Goal: Find specific page/section: Find specific page/section

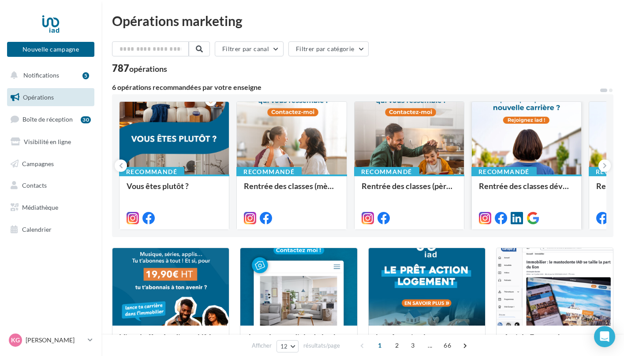
click at [524, 146] on div at bounding box center [526, 139] width 109 height 74
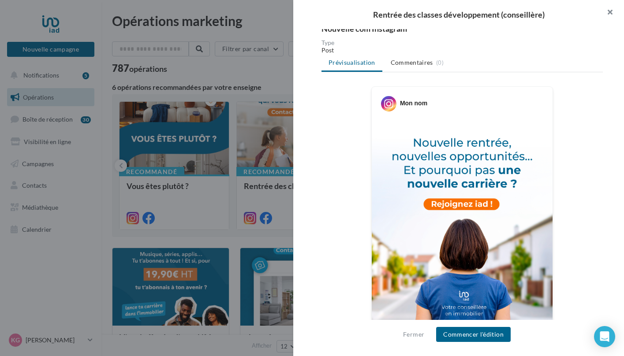
scroll to position [89, 0]
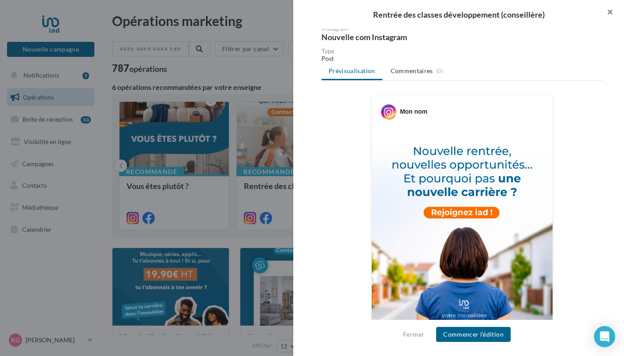
click at [610, 12] on button "button" at bounding box center [606, 13] width 35 height 26
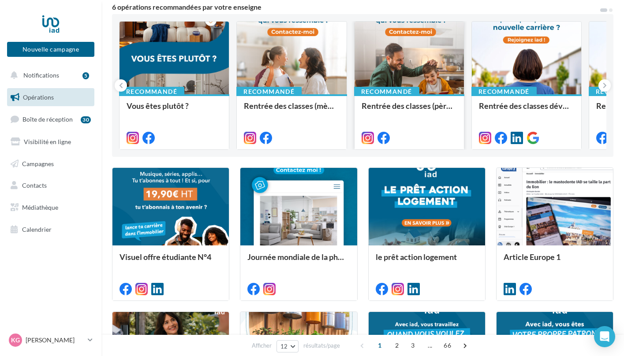
scroll to position [0, 0]
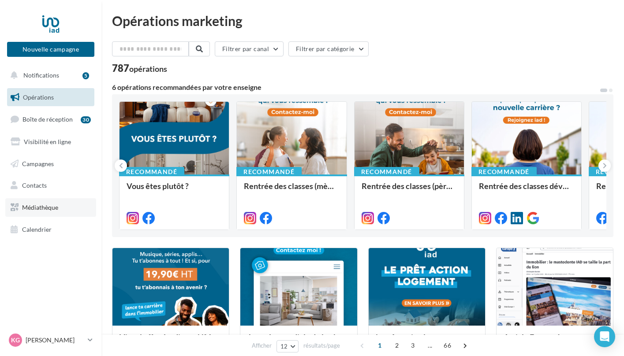
click at [25, 210] on span "Médiathèque" at bounding box center [40, 207] width 36 height 7
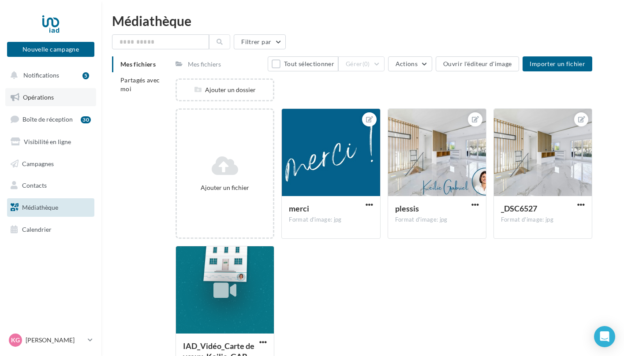
click at [53, 98] on span "Opérations" at bounding box center [38, 96] width 31 height 7
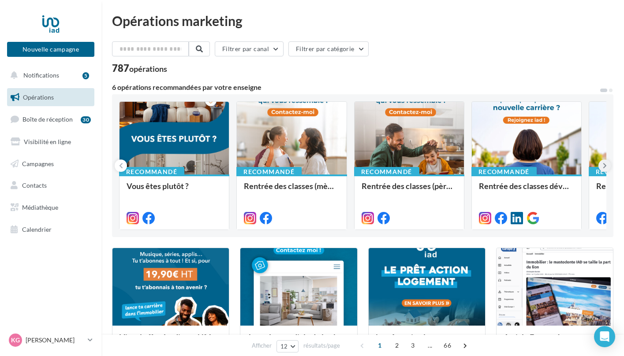
click at [604, 164] on icon at bounding box center [605, 165] width 4 height 9
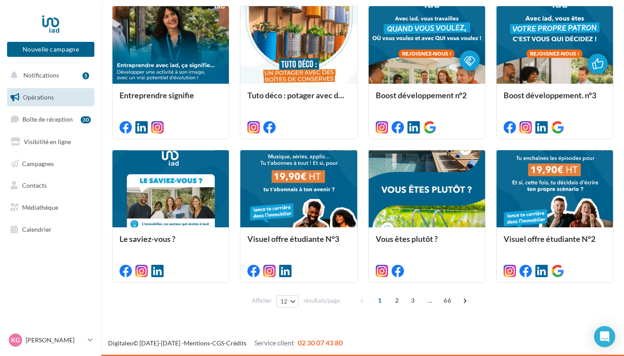
scroll to position [386, 0]
click at [396, 303] on span "2" at bounding box center [397, 301] width 14 height 14
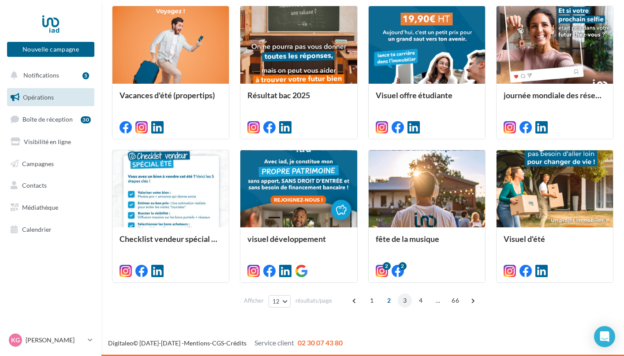
click at [405, 304] on span "3" at bounding box center [405, 301] width 14 height 14
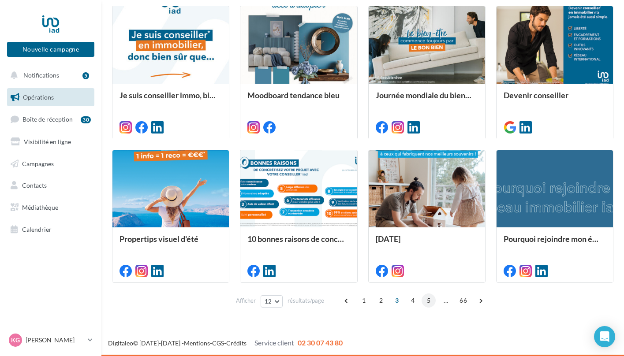
click at [429, 301] on span "5" at bounding box center [429, 301] width 14 height 14
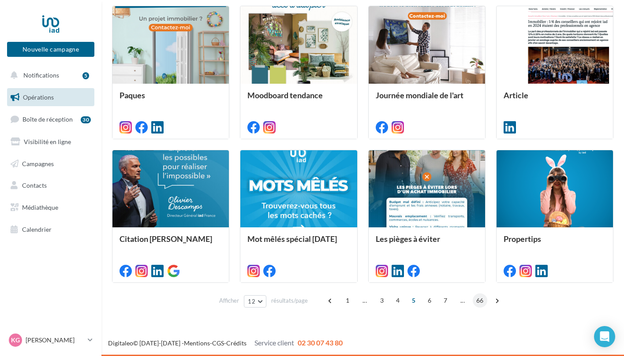
click at [478, 304] on span "66" at bounding box center [480, 301] width 15 height 14
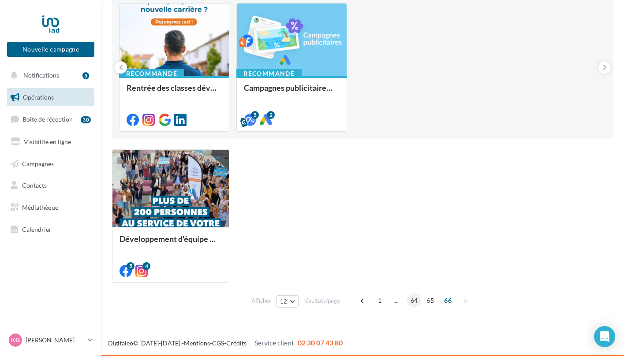
click at [415, 301] on span "64" at bounding box center [414, 301] width 15 height 14
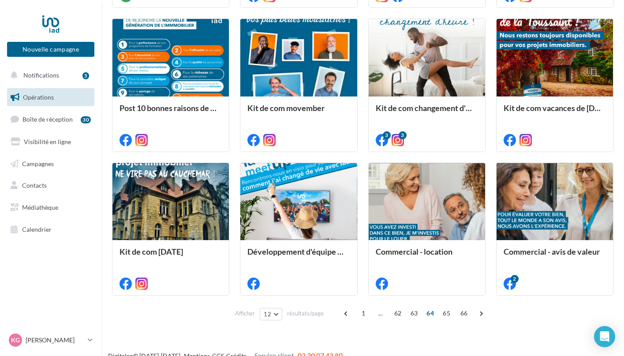
scroll to position [386, 0]
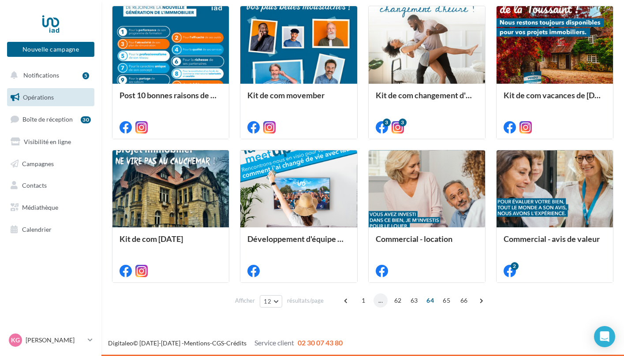
click at [382, 301] on span "..." at bounding box center [380, 301] width 14 height 14
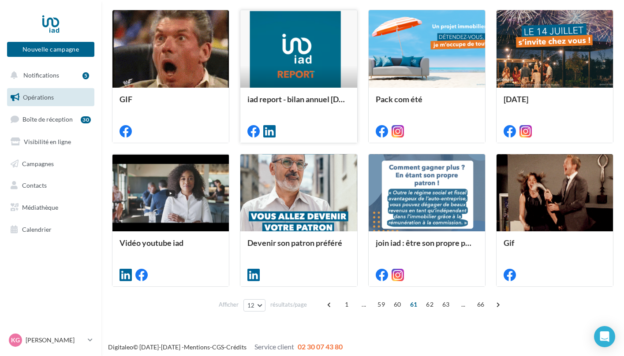
scroll to position [380, 0]
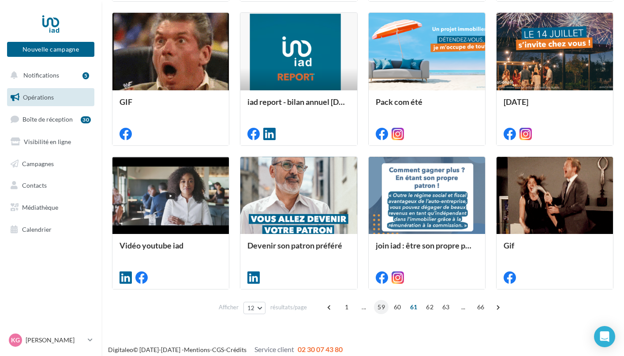
click at [382, 307] on span "59" at bounding box center [381, 307] width 15 height 14
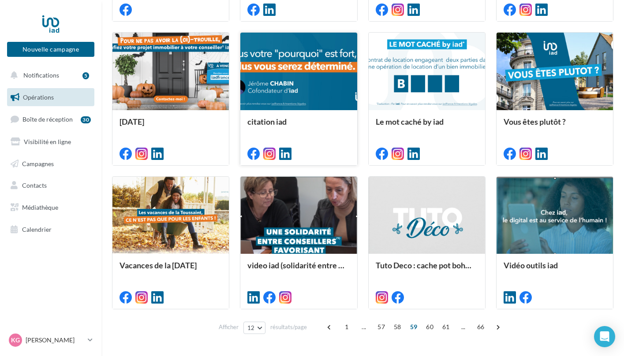
scroll to position [386, 0]
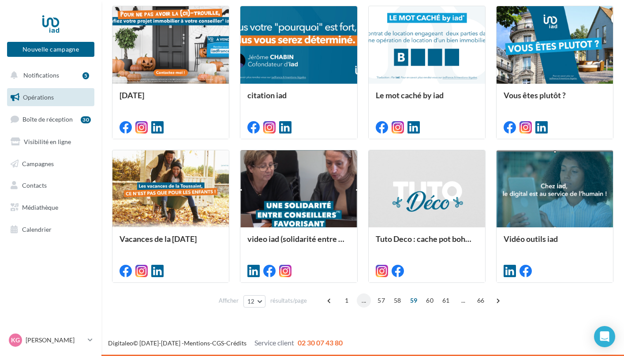
click at [366, 301] on span "..." at bounding box center [364, 301] width 14 height 14
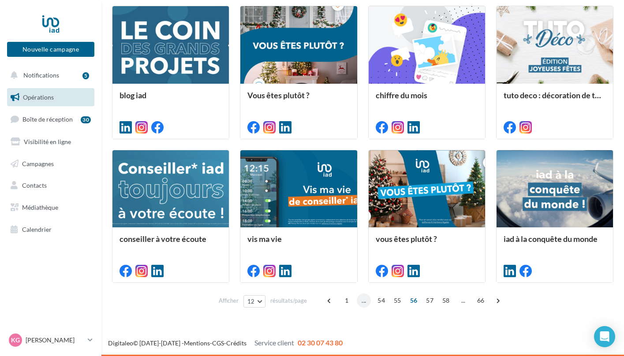
click at [367, 301] on span "..." at bounding box center [364, 301] width 14 height 14
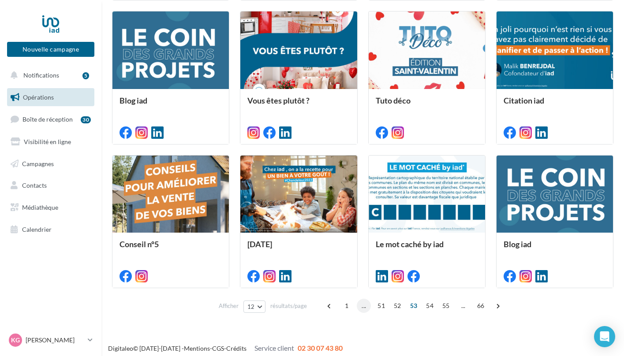
scroll to position [383, 0]
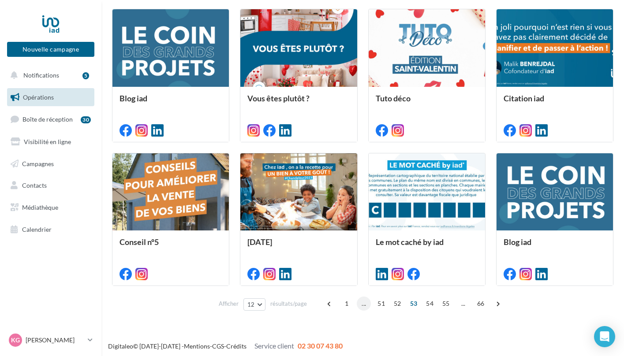
click at [364, 305] on span "..." at bounding box center [364, 304] width 14 height 14
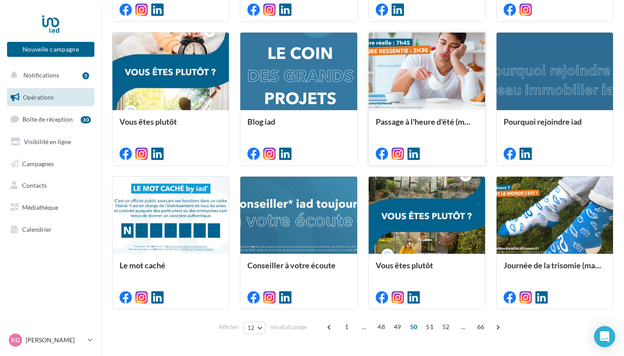
scroll to position [361, 0]
